Goal: Task Accomplishment & Management: Manage account settings

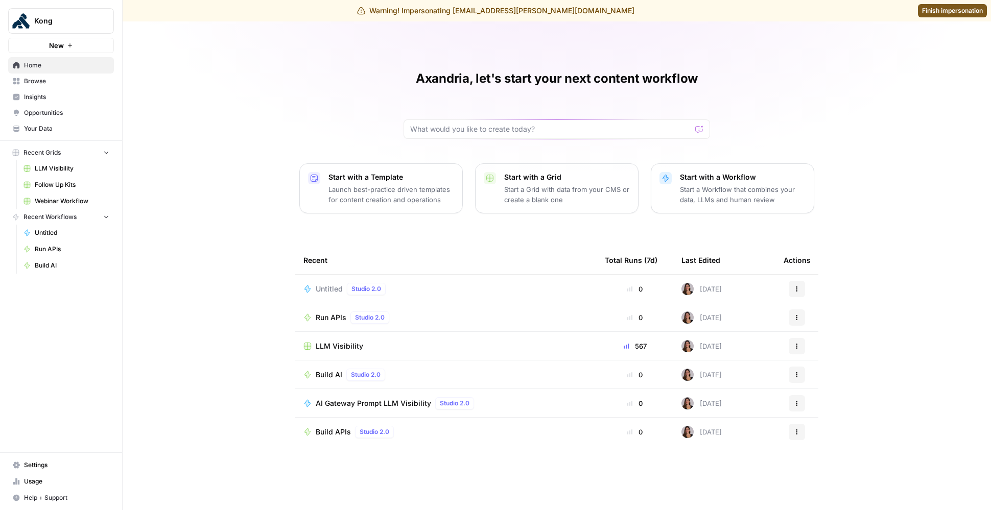
click at [49, 463] on span "Settings" at bounding box center [66, 465] width 85 height 9
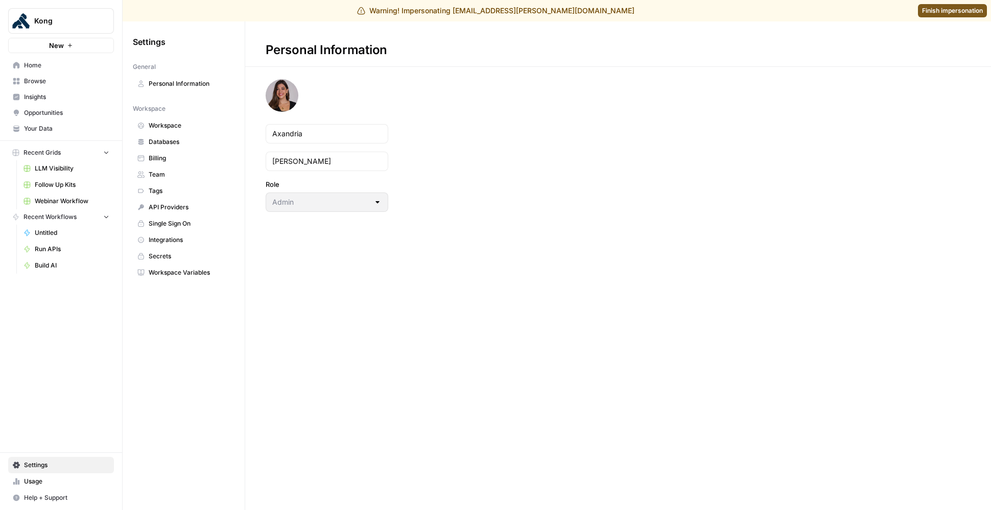
click at [181, 236] on span "Integrations" at bounding box center [189, 240] width 81 height 9
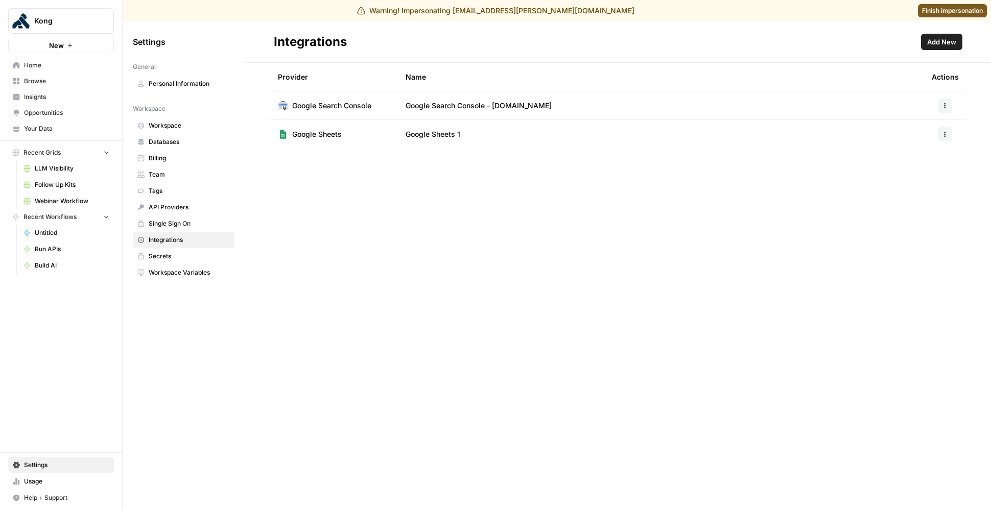
click at [934, 39] on span "Add New" at bounding box center [941, 42] width 29 height 10
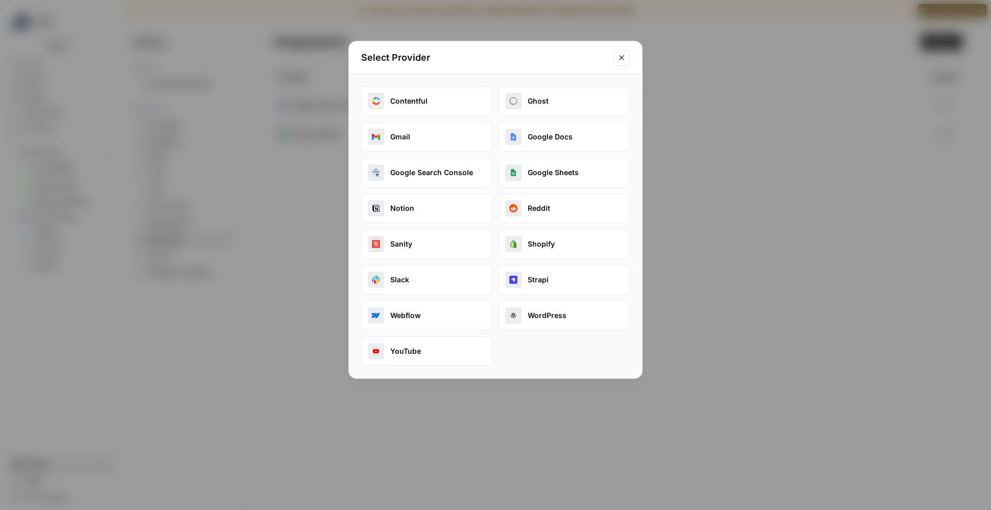
click at [621, 59] on icon "Close modal" at bounding box center [622, 58] width 8 height 8
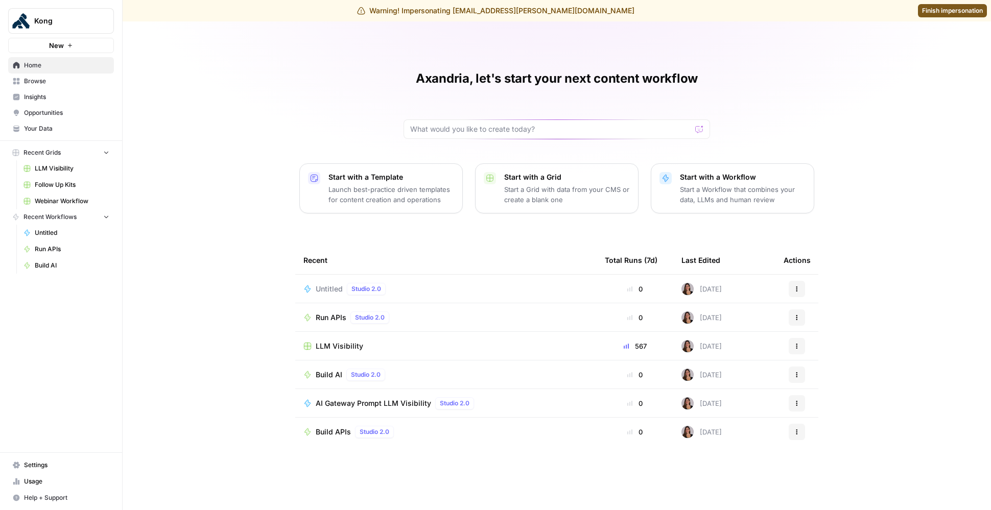
click at [38, 462] on span "Settings" at bounding box center [66, 465] width 85 height 9
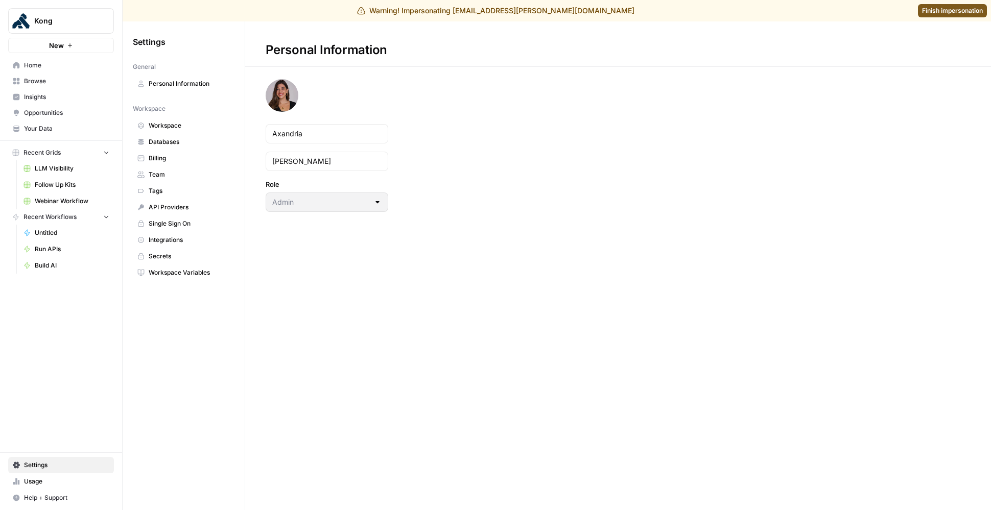
click at [933, 7] on span "Finish impersonation" at bounding box center [952, 10] width 61 height 9
